Goal: Task Accomplishment & Management: Use online tool/utility

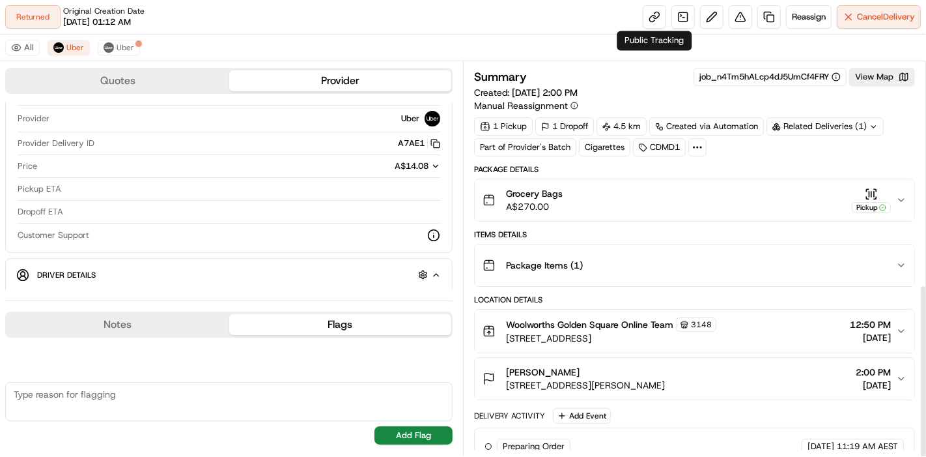
scroll to position [506, 0]
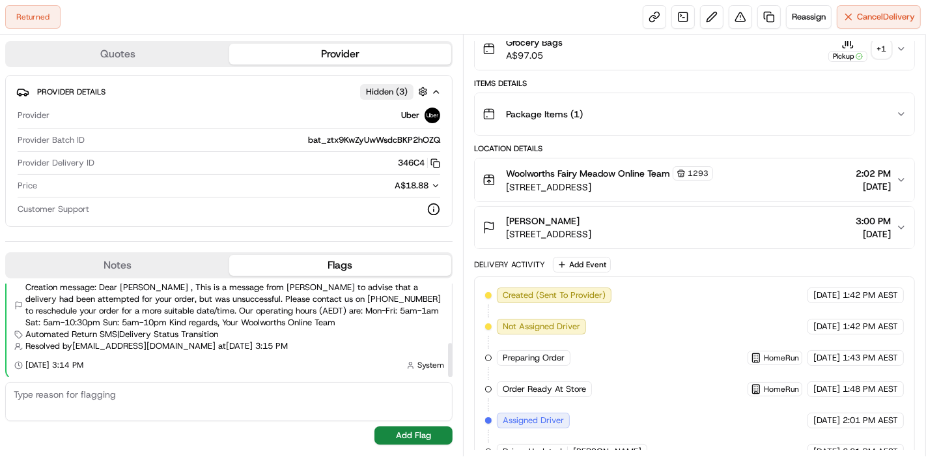
scroll to position [448, 0]
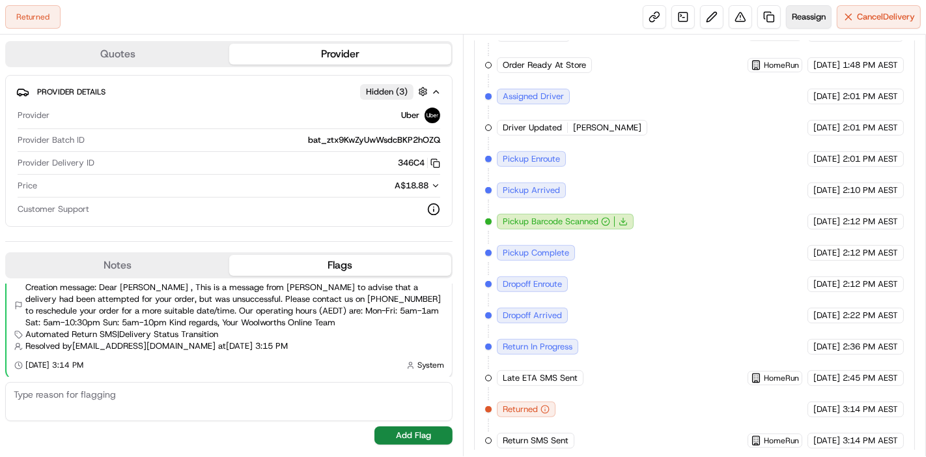
click at [802, 14] on span "Reassign" at bounding box center [809, 17] width 34 height 12
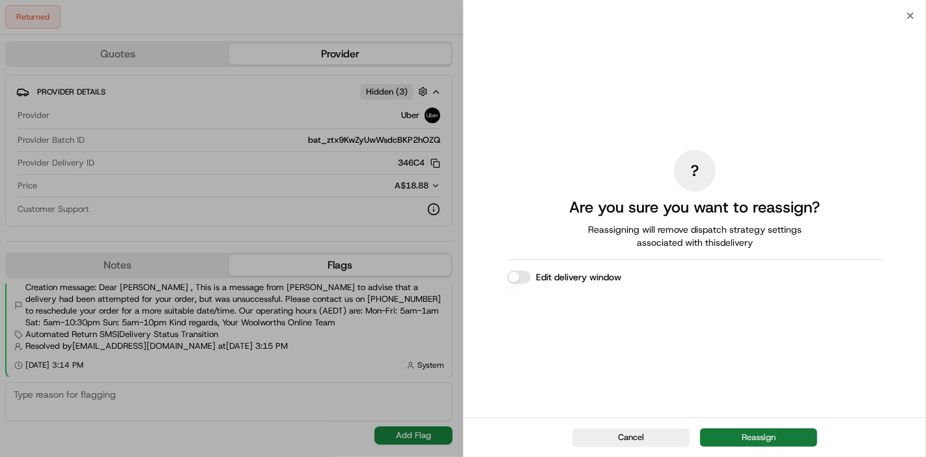
click at [754, 436] on button "Reassign" at bounding box center [758, 437] width 117 height 18
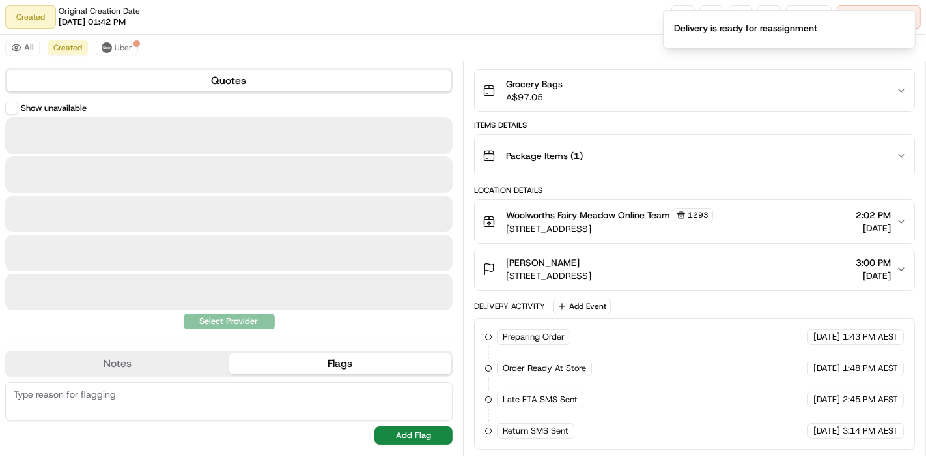
scroll to position [104, 0]
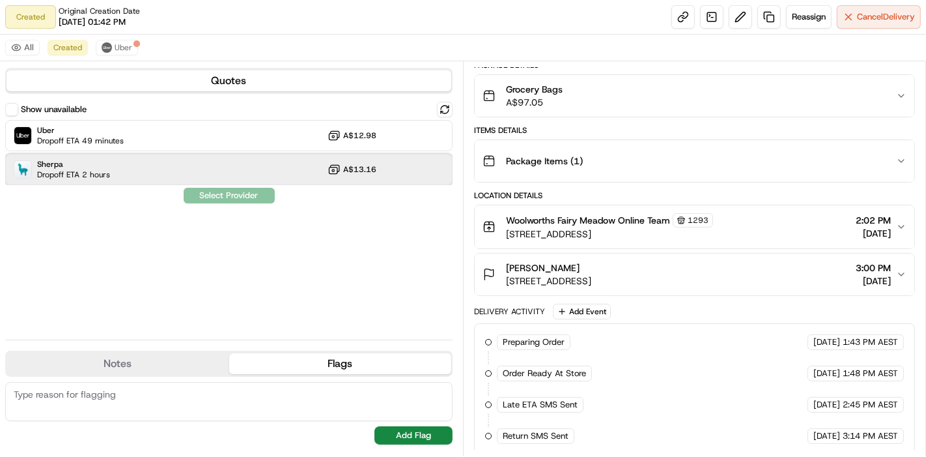
click at [185, 179] on div "Sherpa Dropoff ETA 2 hours A$13.16" at bounding box center [228, 169] width 447 height 31
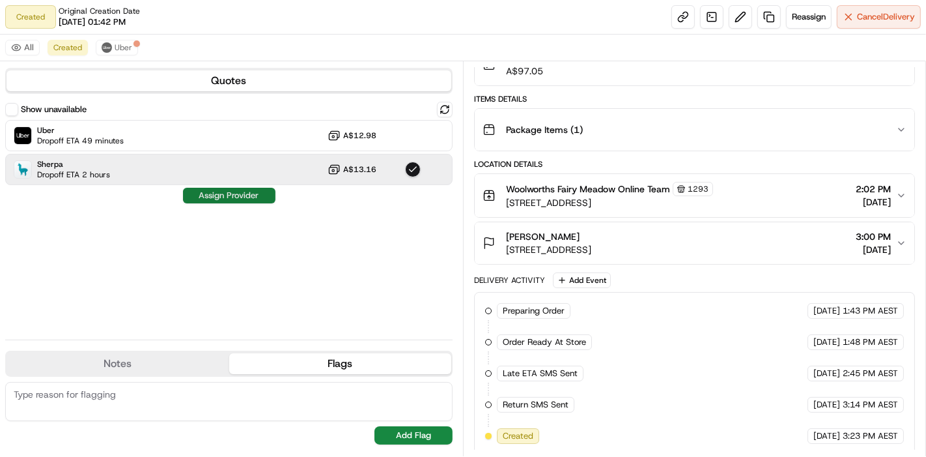
click at [259, 192] on button "Assign Provider" at bounding box center [229, 196] width 92 height 16
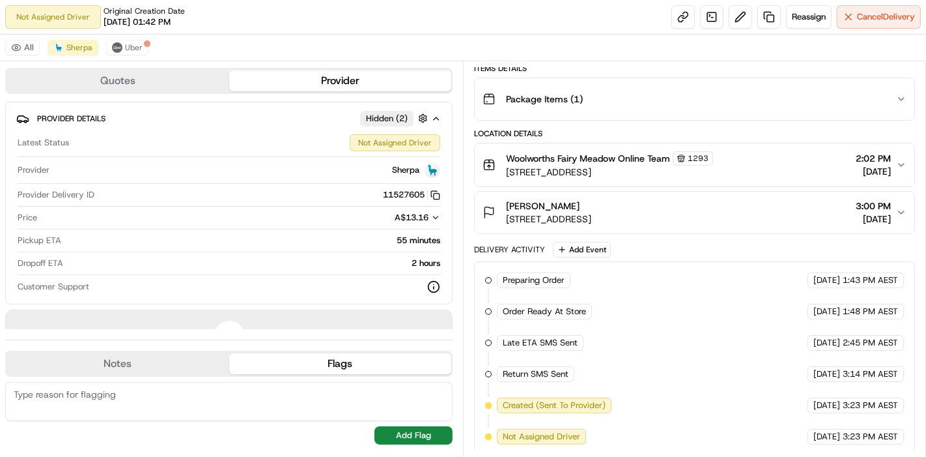
scroll to position [0, 0]
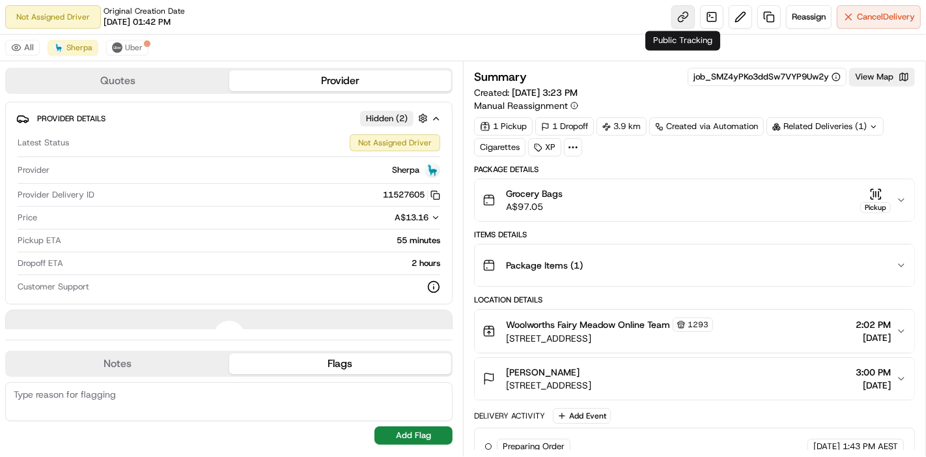
click at [686, 8] on link at bounding box center [683, 16] width 23 height 23
click at [905, 23] on button "Cancel Delivery" at bounding box center [879, 16] width 84 height 23
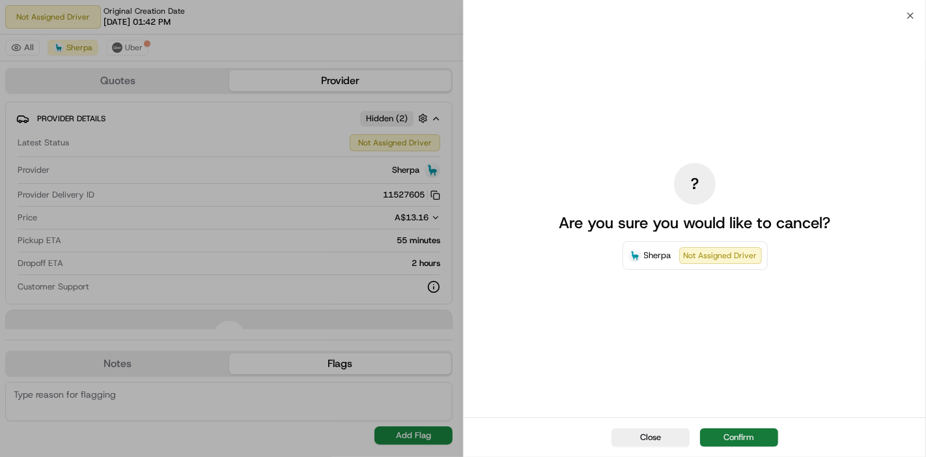
click at [730, 437] on button "Confirm" at bounding box center [739, 437] width 78 height 18
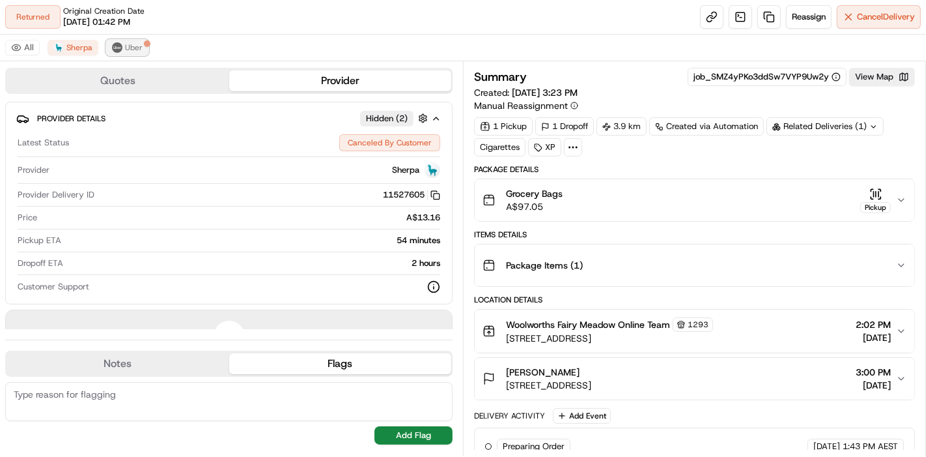
click at [141, 49] on button "Uber" at bounding box center [127, 48] width 42 height 16
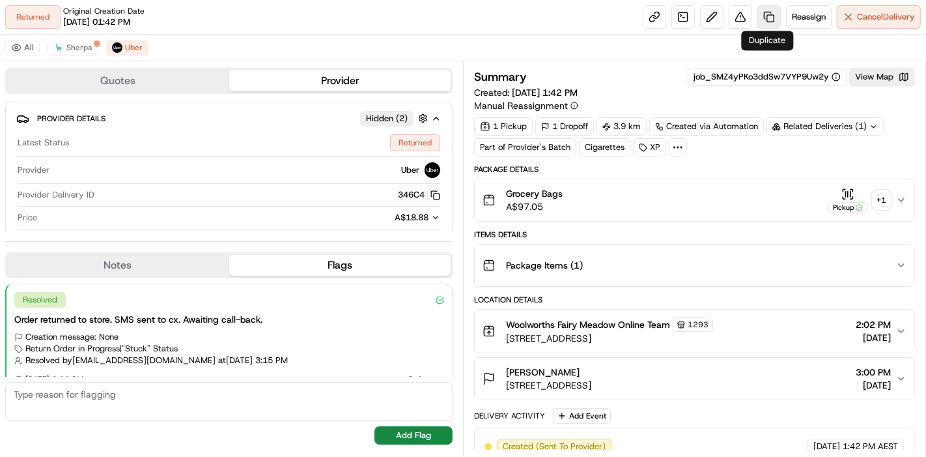
click at [768, 9] on link at bounding box center [769, 16] width 23 height 23
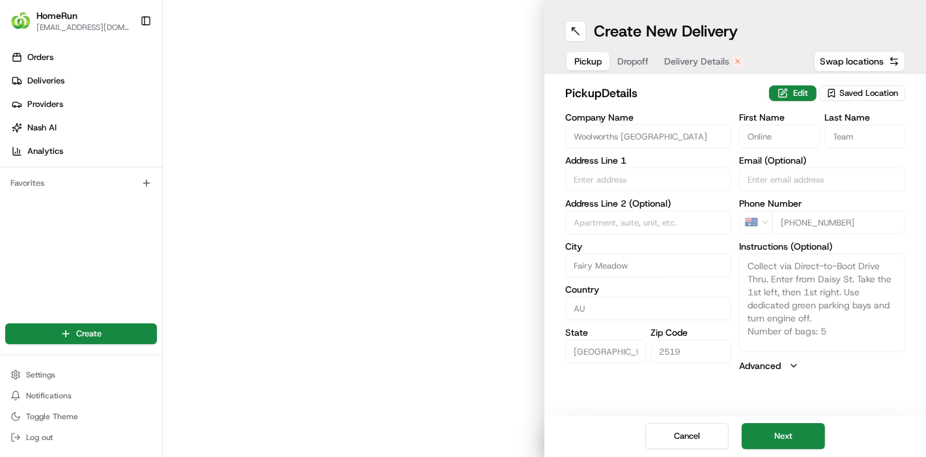
type input "[STREET_ADDRESS]"
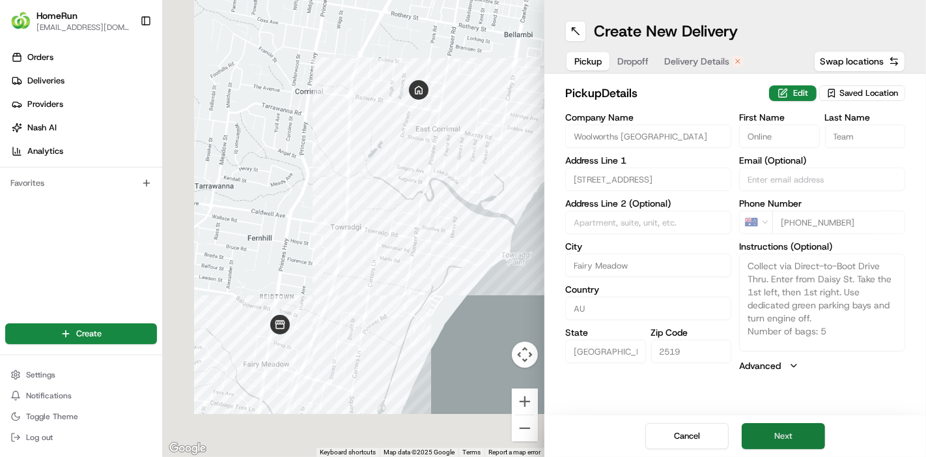
click at [774, 432] on button "Next" at bounding box center [783, 436] width 83 height 26
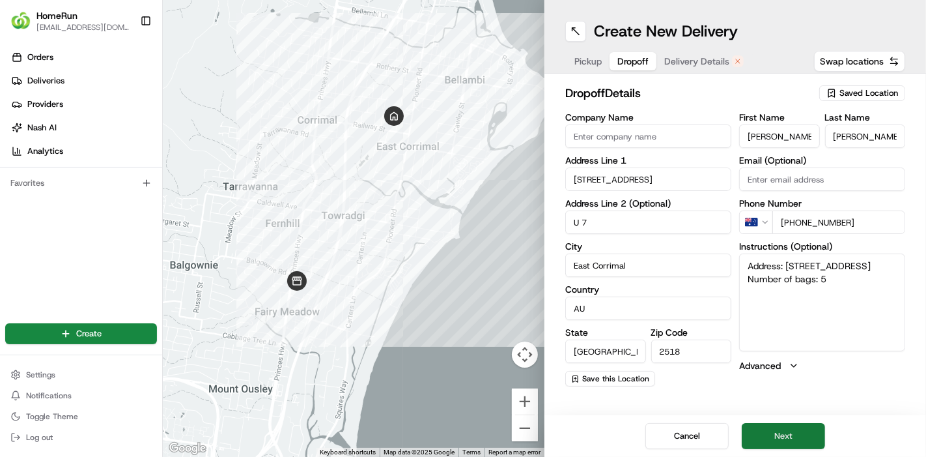
click at [774, 432] on button "Next" at bounding box center [783, 436] width 83 height 26
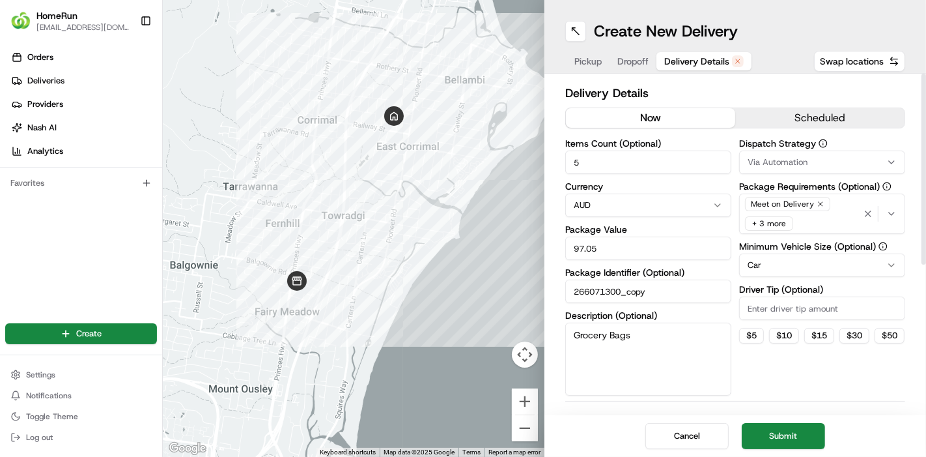
click at [662, 114] on button "now" at bounding box center [650, 118] width 169 height 20
click at [782, 445] on button "Submit" at bounding box center [783, 436] width 83 height 26
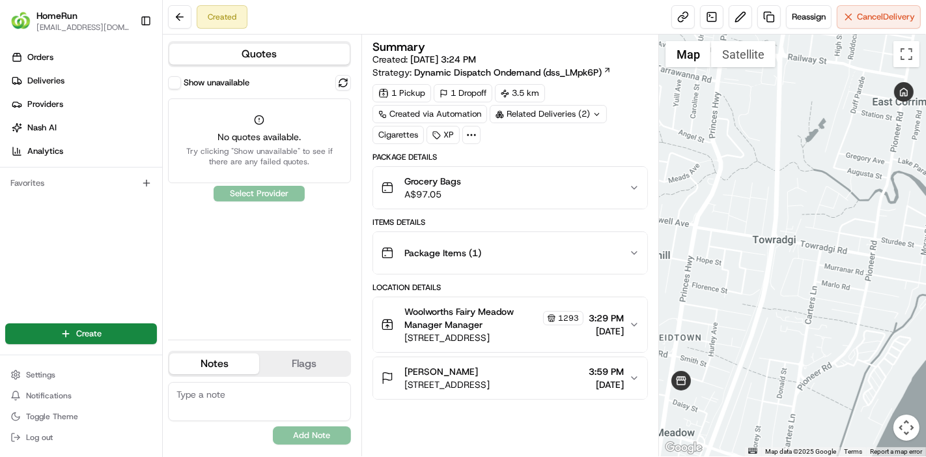
click at [184, 74] on div "Quotes Show unavailable No quotes available. Try clicking "Show unavailable" to…" at bounding box center [262, 245] width 199 height 421
click at [178, 83] on button "Show unavailable" at bounding box center [174, 82] width 13 height 13
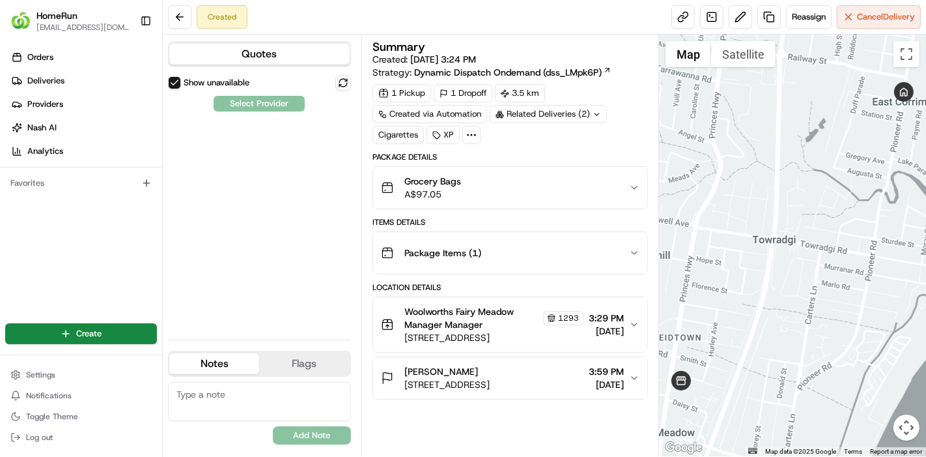
click at [272, 109] on div "Show unavailable Select Provider" at bounding box center [259, 202] width 183 height 254
click at [893, 33] on div "Created Reassign Cancel Delivery" at bounding box center [544, 17] width 763 height 35
click at [871, 18] on span "Cancel Delivery" at bounding box center [886, 17] width 58 height 12
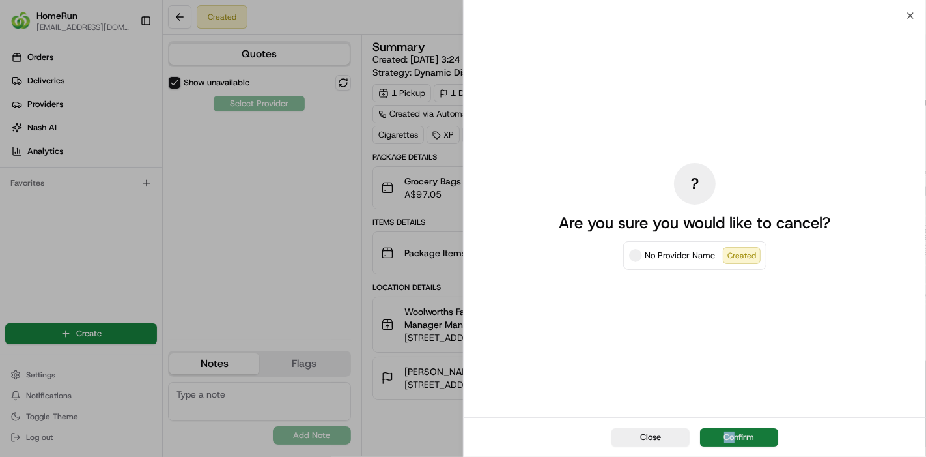
drag, startPoint x: 726, startPoint y: 425, endPoint x: 733, endPoint y: 432, distance: 10.6
click at [733, 432] on div "Close Confirm" at bounding box center [695, 437] width 462 height 40
click at [733, 432] on button "Confirm" at bounding box center [739, 437] width 78 height 18
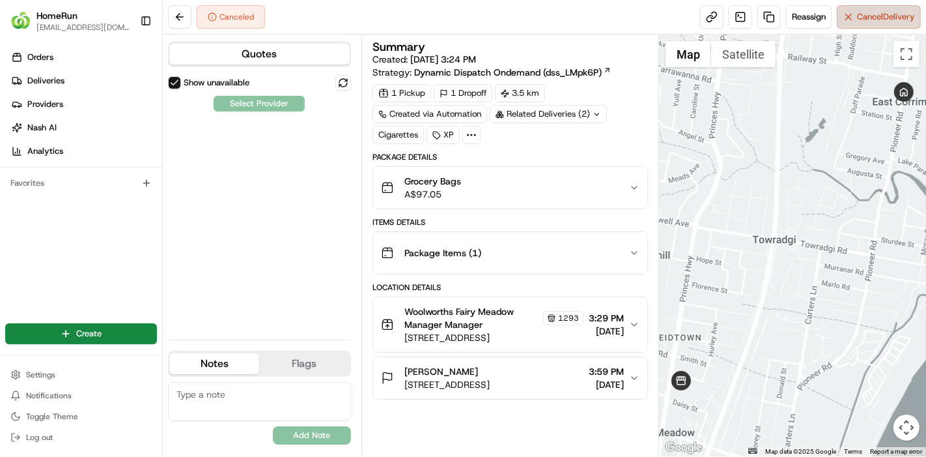
click at [866, 18] on span "Cancel Delivery" at bounding box center [886, 17] width 58 height 12
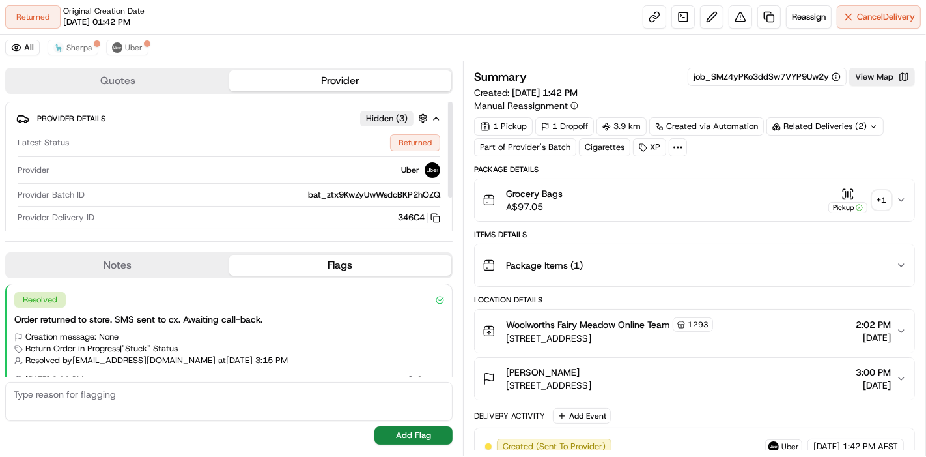
scroll to position [164, 0]
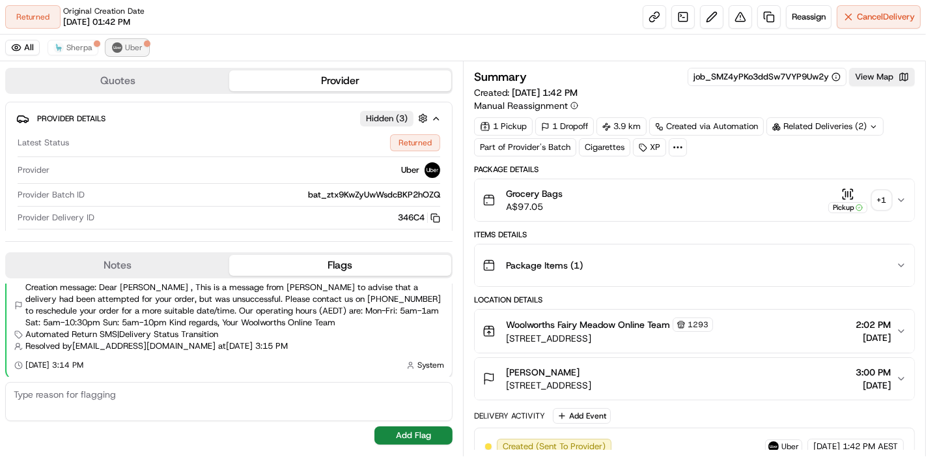
click at [138, 49] on span "Uber" at bounding box center [134, 47] width 18 height 10
click at [74, 36] on div "All Sherpa Uber" at bounding box center [463, 48] width 926 height 27
click at [80, 46] on span "Sherpa" at bounding box center [79, 47] width 26 height 10
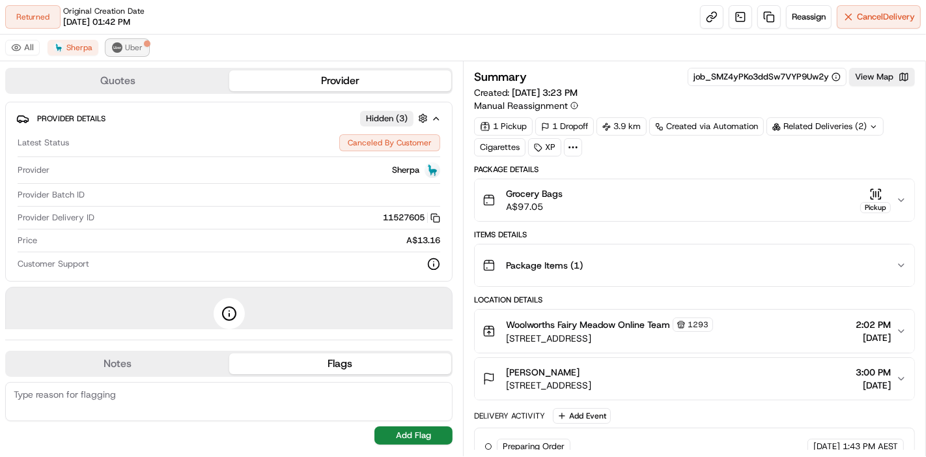
click at [145, 48] on button "Uber" at bounding box center [127, 48] width 42 height 16
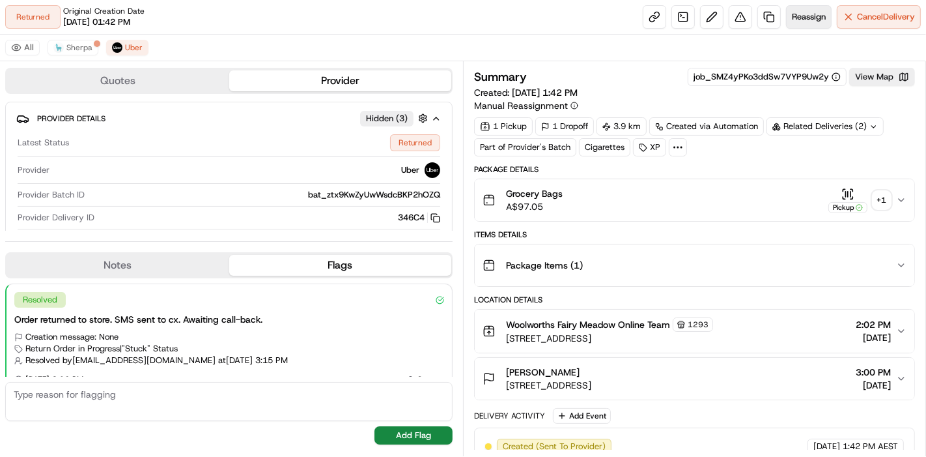
click at [823, 14] on span "Reassign" at bounding box center [809, 17] width 34 height 12
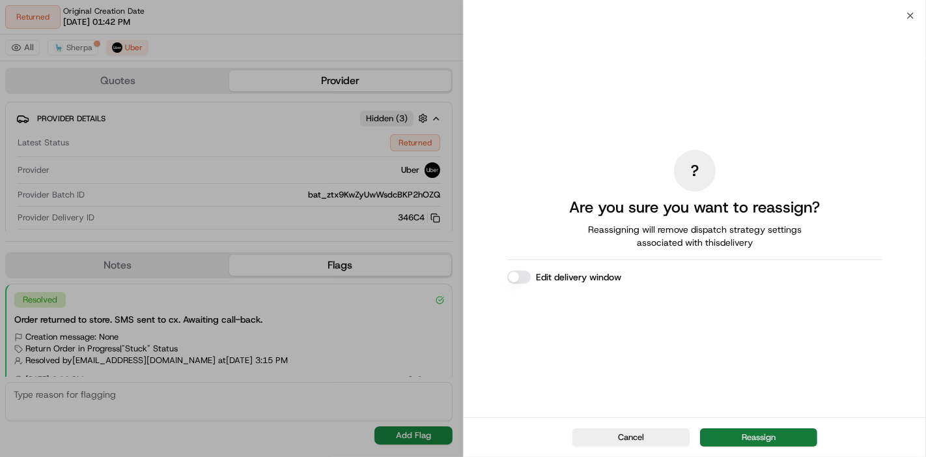
click at [758, 435] on button "Reassign" at bounding box center [758, 437] width 117 height 18
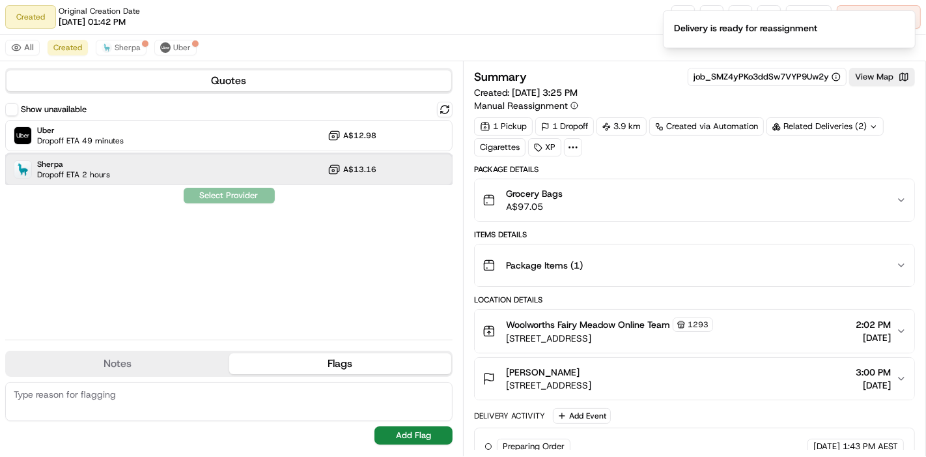
click at [83, 163] on span "Sherpa" at bounding box center [73, 164] width 73 height 10
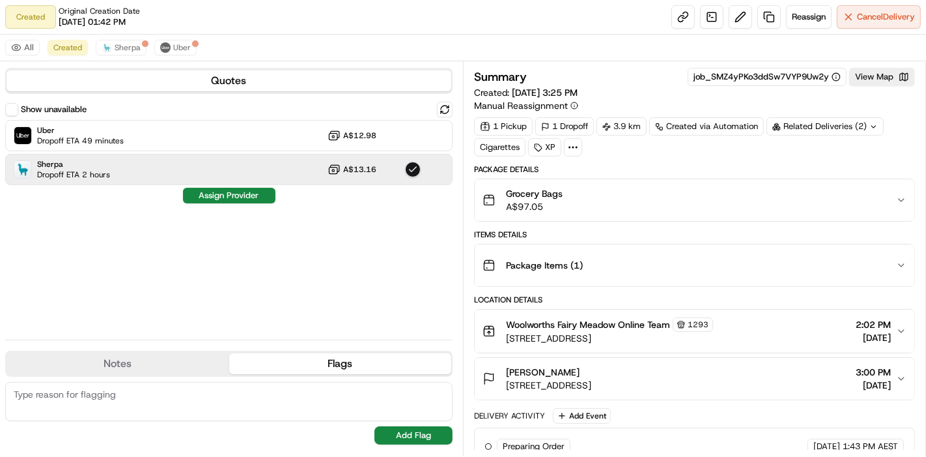
click at [223, 203] on div "Show unavailable Uber Dropoff ETA 49 minutes A$12.98 Sherpa Dropoff ETA 2 hours…" at bounding box center [228, 215] width 447 height 227
click at [236, 198] on button "Assign Provider" at bounding box center [229, 196] width 92 height 16
click at [418, 433] on button "Add Flag" at bounding box center [414, 435] width 78 height 18
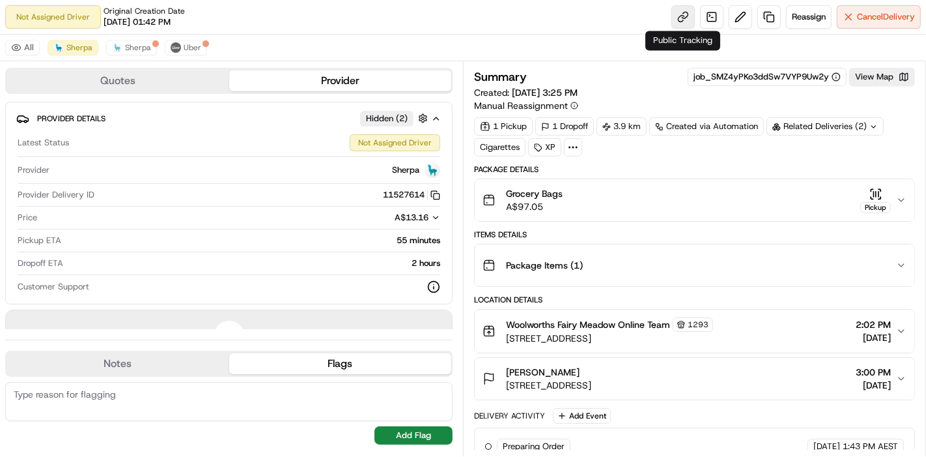
click at [676, 20] on link at bounding box center [683, 16] width 23 height 23
